Goal: Task Accomplishment & Management: Manage account settings

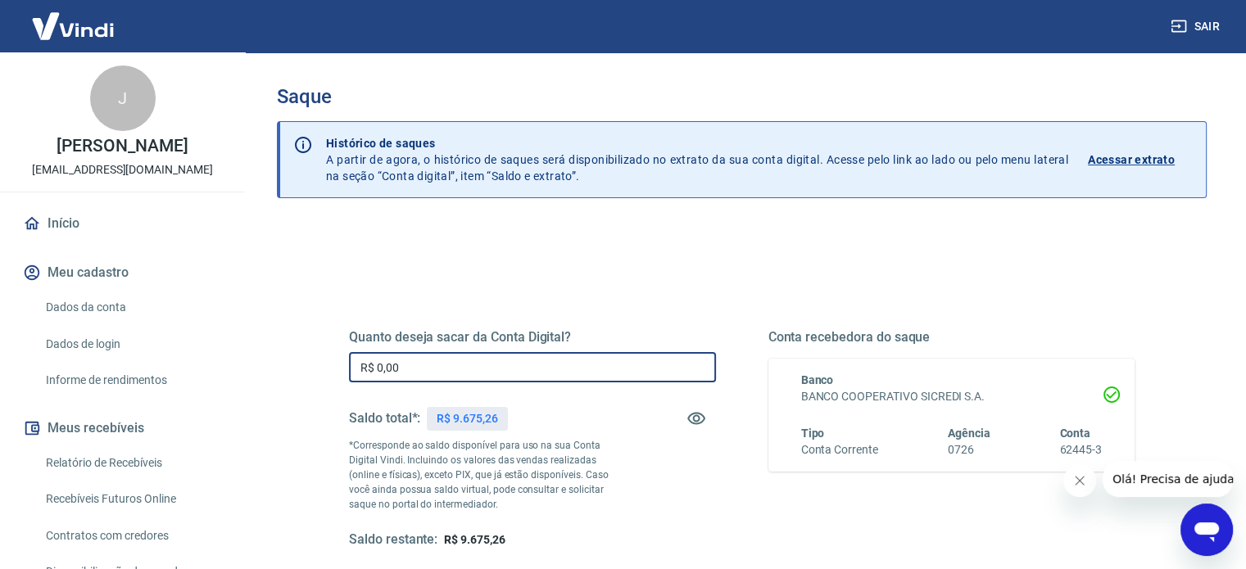
drag, startPoint x: 439, startPoint y: 363, endPoint x: 369, endPoint y: 363, distance: 69.6
click at [369, 363] on input "R$ 0,00" at bounding box center [532, 367] width 367 height 30
click at [415, 362] on input "R$ 0,00" at bounding box center [532, 367] width 367 height 30
drag, startPoint x: 420, startPoint y: 364, endPoint x: 335, endPoint y: 363, distance: 85.2
click at [335, 363] on div "Quanto deseja sacar da Conta Digital? R$ 0,00 ​ Saldo total*: R$ 9.675,26 *Corr…" at bounding box center [741, 447] width 825 height 381
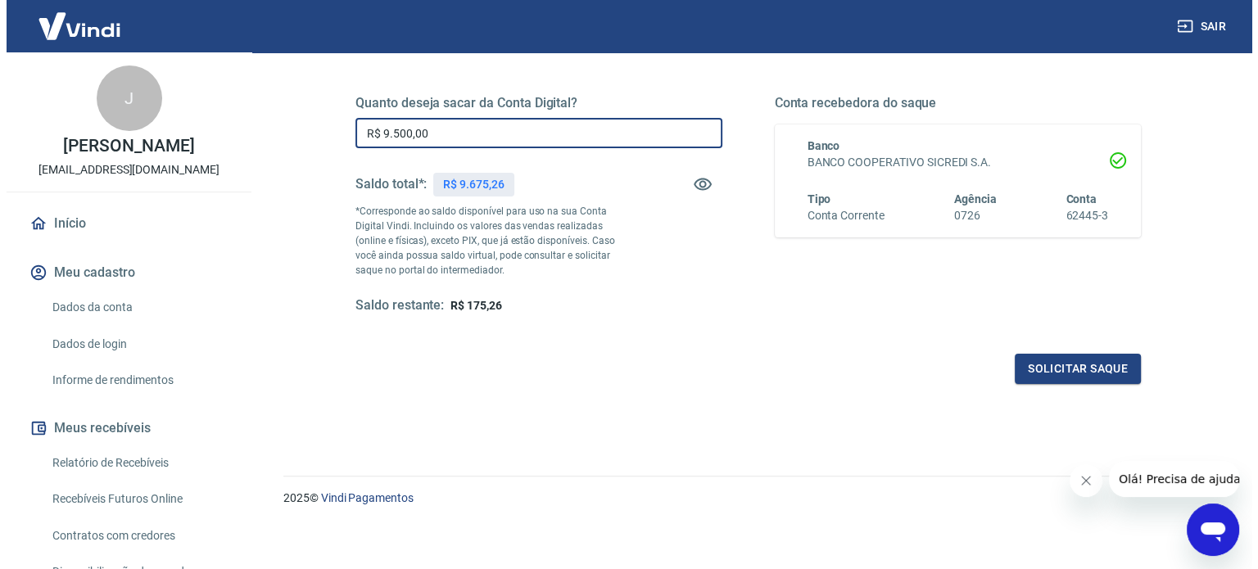
scroll to position [239, 0]
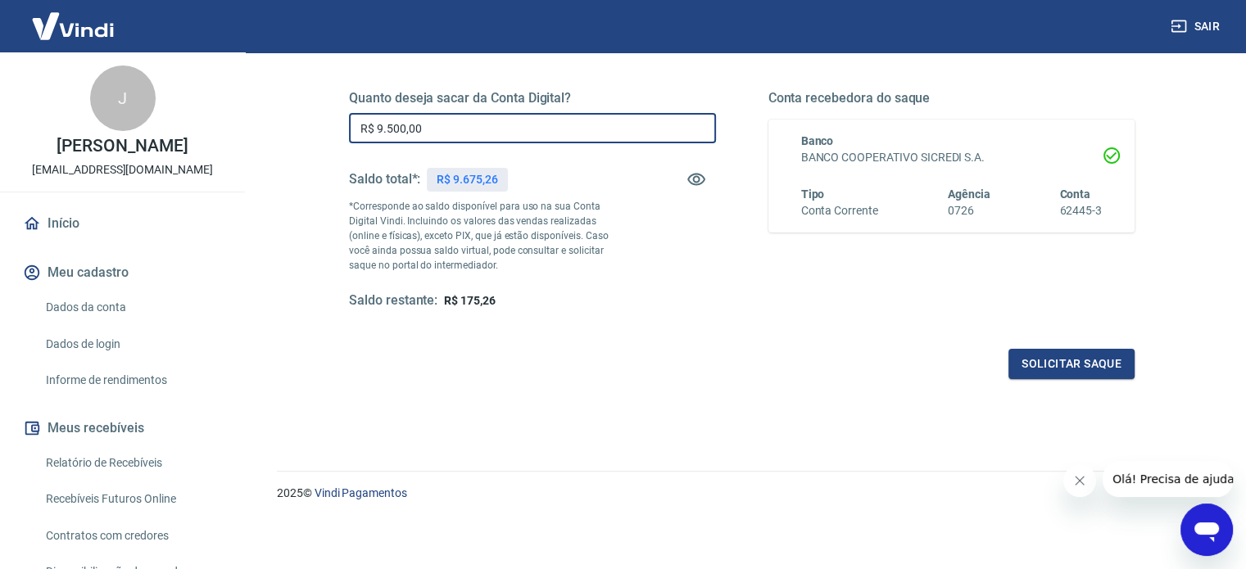
drag, startPoint x: 434, startPoint y: 120, endPoint x: 384, endPoint y: 129, distance: 50.6
click at [384, 129] on input "R$ 9.500,00" at bounding box center [532, 128] width 367 height 30
type input "R$ 9.300,00"
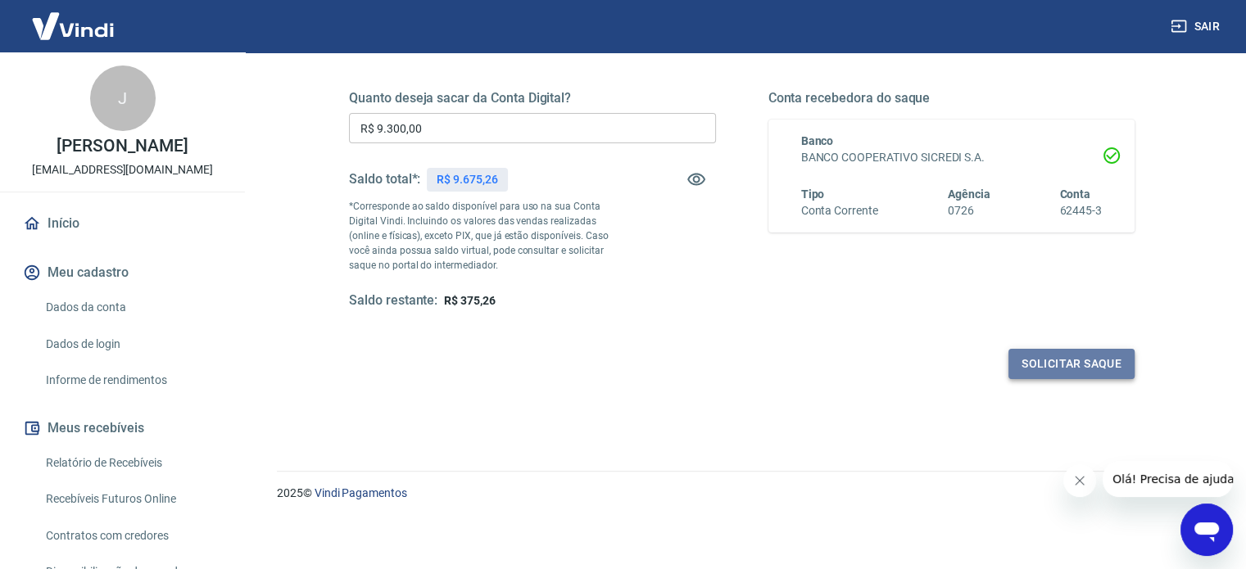
click at [1077, 369] on button "Solicitar saque" at bounding box center [1072, 364] width 126 height 30
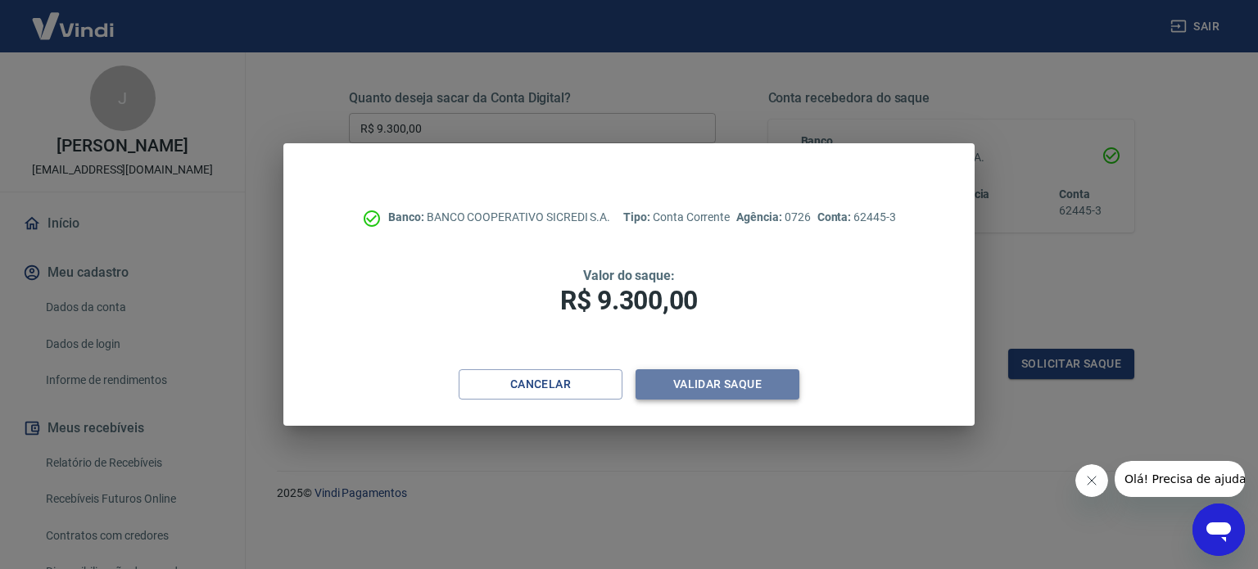
click at [732, 388] on button "Validar saque" at bounding box center [718, 384] width 164 height 30
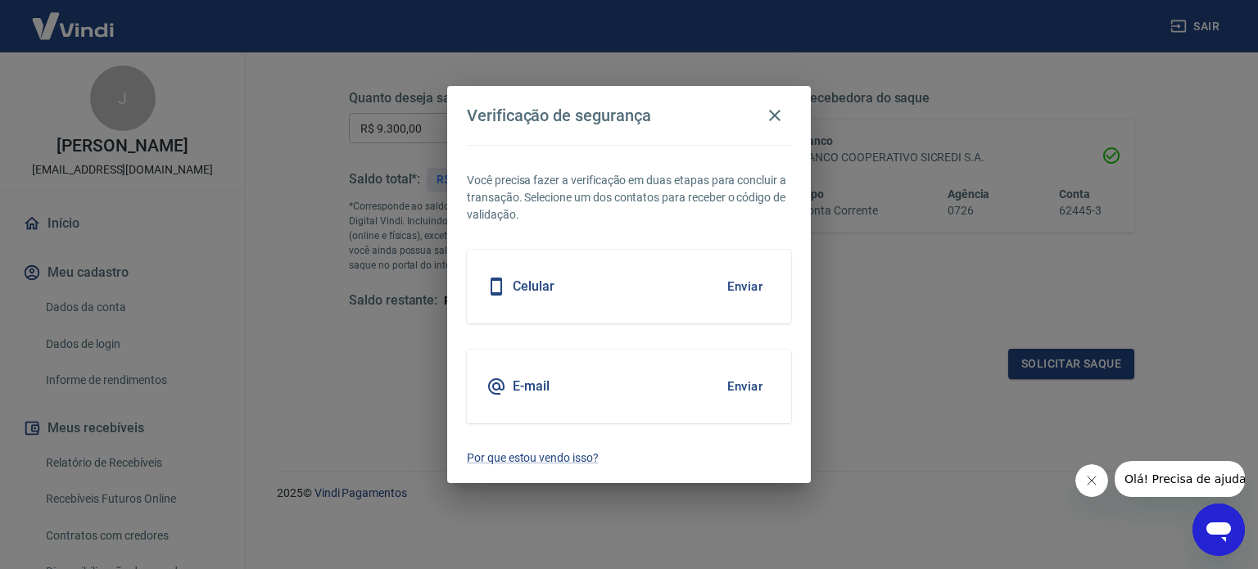
click at [737, 284] on button "Enviar" at bounding box center [745, 287] width 53 height 34
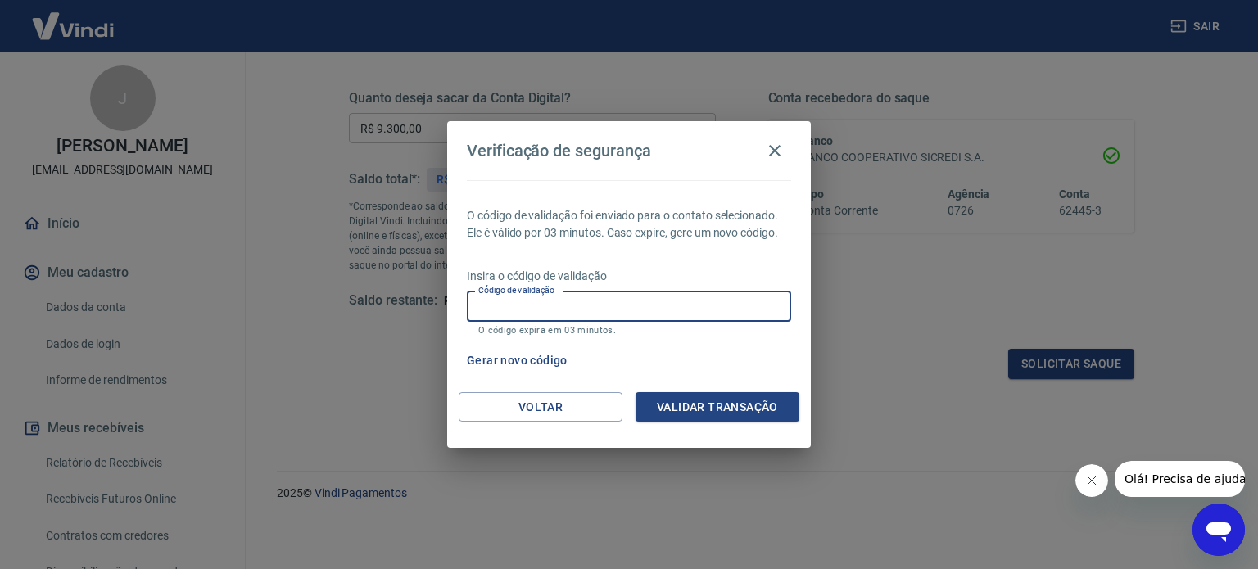
click at [733, 301] on input "Código de validação" at bounding box center [629, 307] width 324 height 30
type input "487453"
click at [746, 406] on button "Validar transação" at bounding box center [718, 407] width 164 height 30
click at [528, 303] on input "487453" at bounding box center [629, 307] width 324 height 30
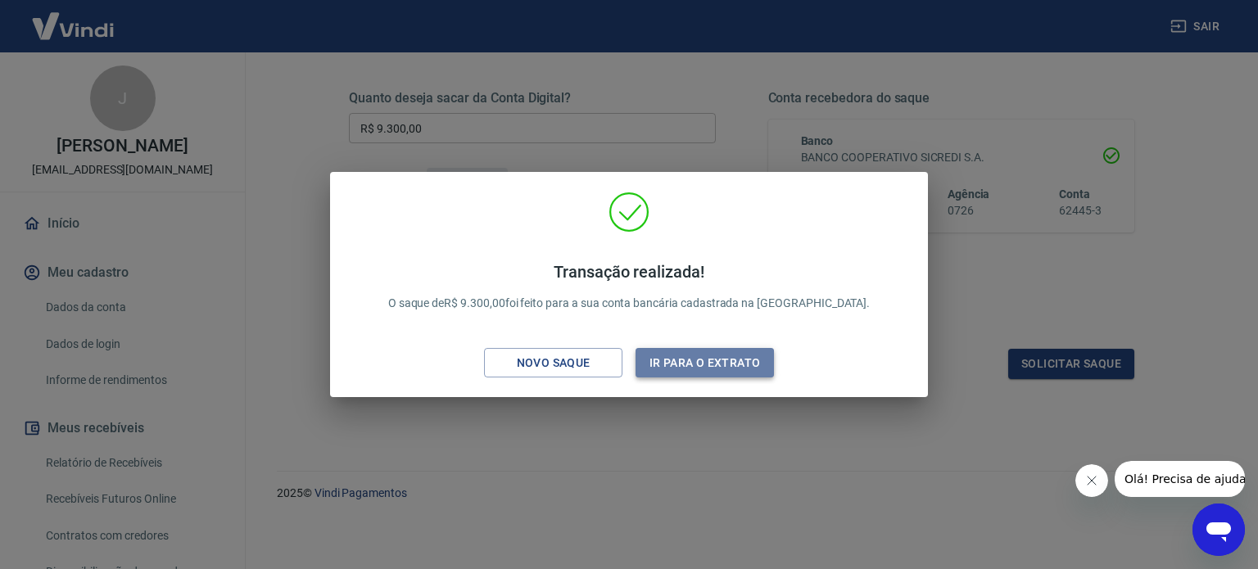
click at [716, 362] on button "Ir para o extrato" at bounding box center [705, 363] width 138 height 30
